Goal: Task Accomplishment & Management: Manage account settings

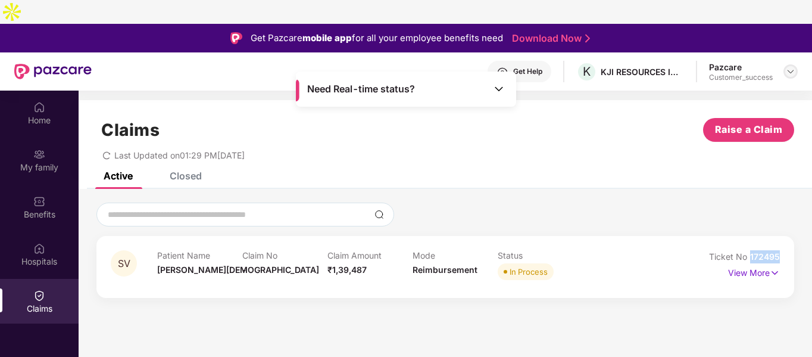
click at [793, 64] on div at bounding box center [791, 71] width 14 height 14
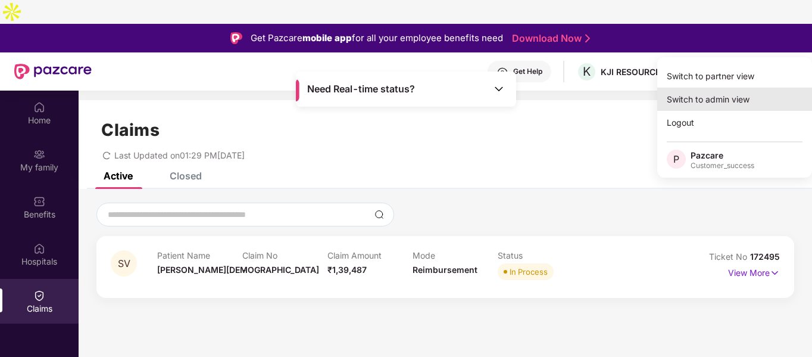
click at [700, 88] on div "Switch to admin view" at bounding box center [735, 99] width 155 height 23
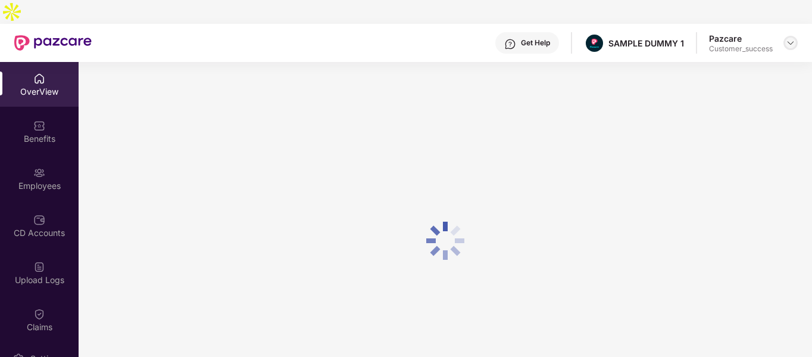
click at [792, 38] on img at bounding box center [791, 43] width 10 height 10
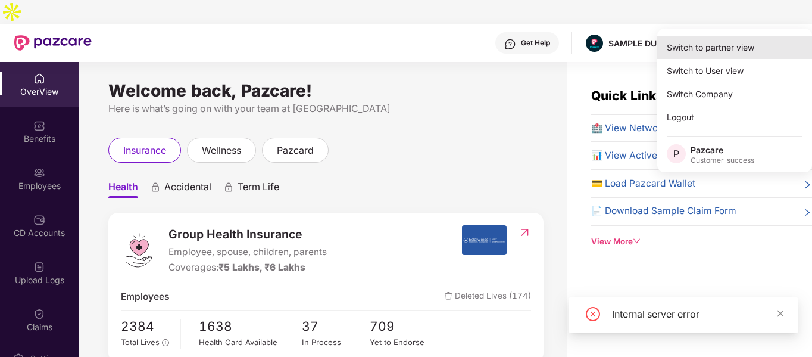
click at [724, 48] on div "Switch to partner view" at bounding box center [735, 47] width 155 height 23
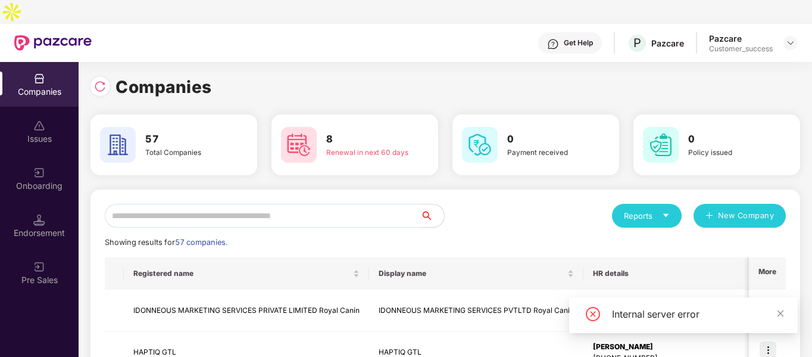
click at [337, 204] on input "text" at bounding box center [263, 216] width 316 height 24
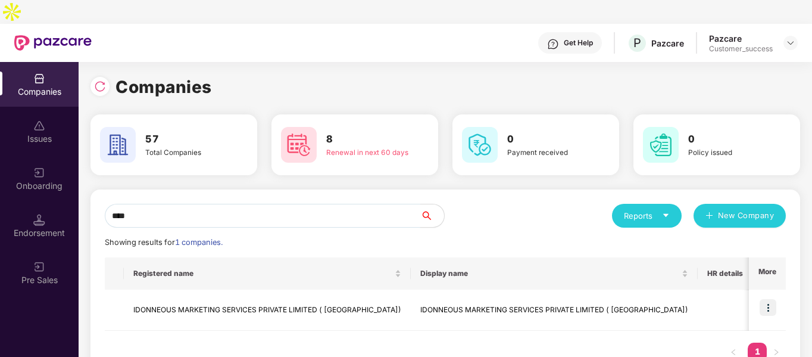
type input "****"
click at [770, 299] on img at bounding box center [768, 307] width 17 height 17
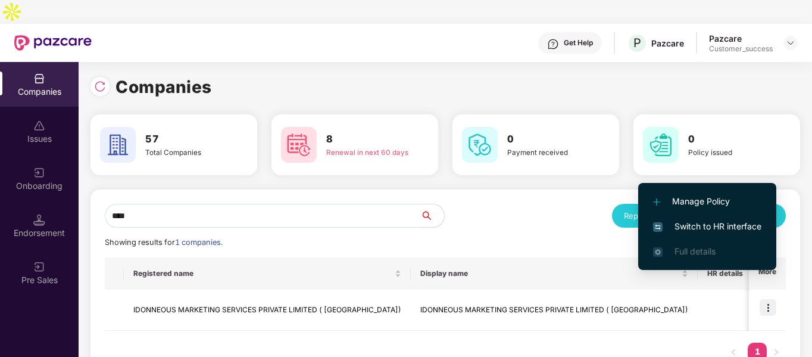
click at [683, 226] on span "Switch to HR interface" at bounding box center [707, 226] width 108 height 13
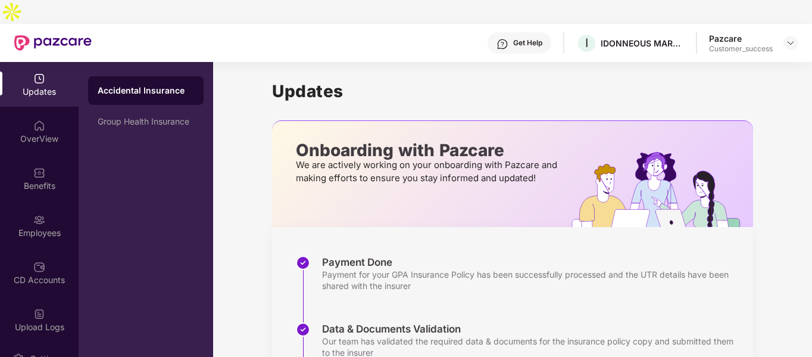
click at [30, 227] on div "Employees" at bounding box center [39, 233] width 79 height 12
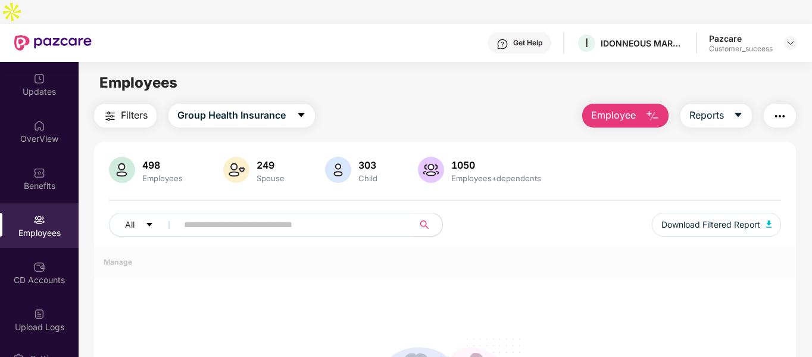
click at [30, 227] on div "Employees" at bounding box center [39, 233] width 79 height 12
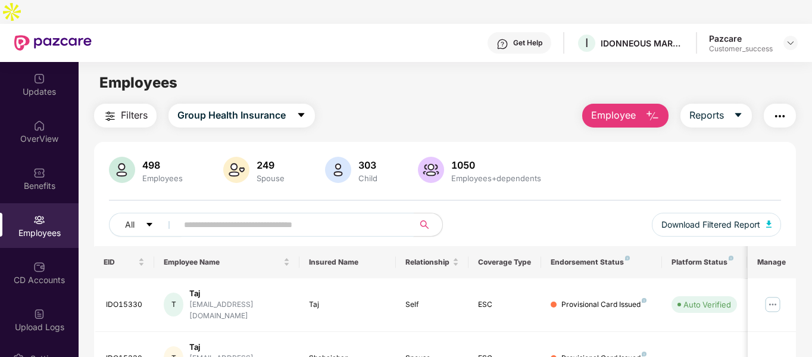
click at [226, 216] on input "text" at bounding box center [291, 225] width 214 height 18
paste input "********"
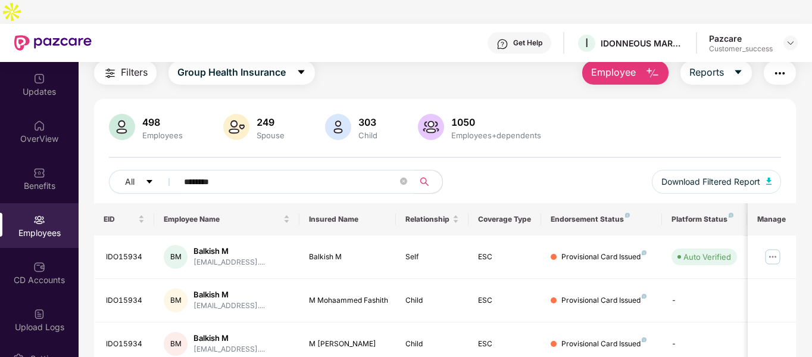
scroll to position [42, 0]
type input "********"
click at [785, 67] on img "button" at bounding box center [780, 74] width 14 height 14
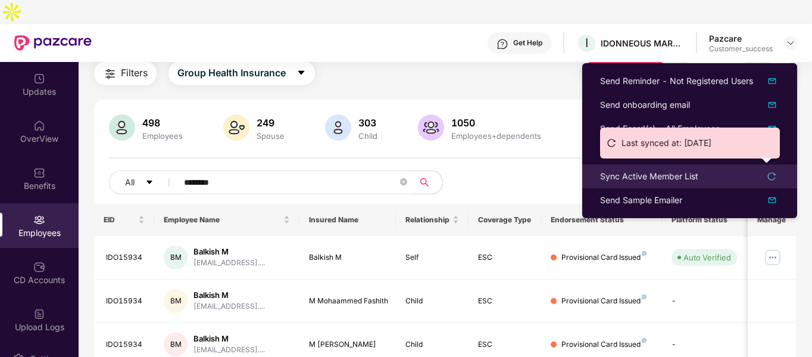
click at [758, 169] on li "Sync Active Member List" at bounding box center [690, 176] width 215 height 24
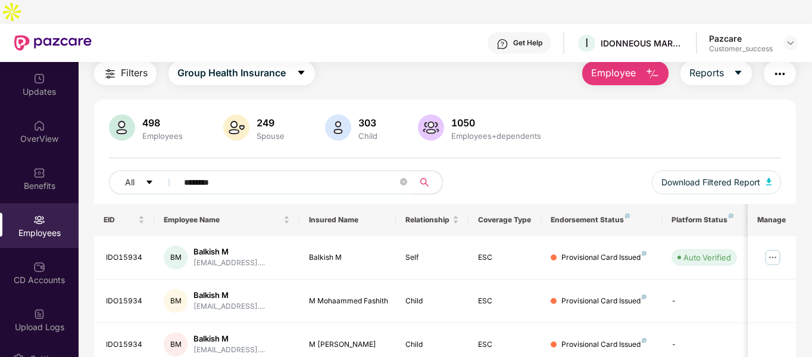
click at [777, 67] on img "button" at bounding box center [780, 74] width 14 height 14
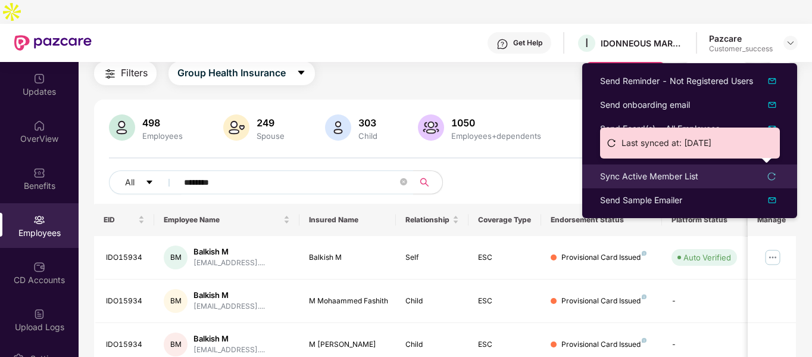
click at [774, 180] on div "Sync Active Member List" at bounding box center [689, 176] width 179 height 13
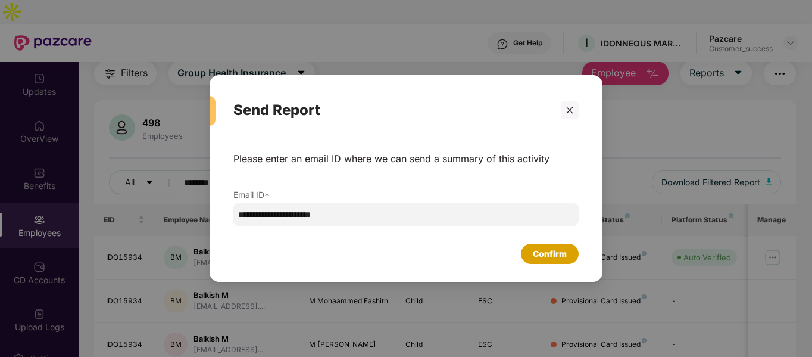
click at [548, 258] on div "Confirm" at bounding box center [550, 253] width 34 height 13
